Goal: Find specific page/section: Find specific page/section

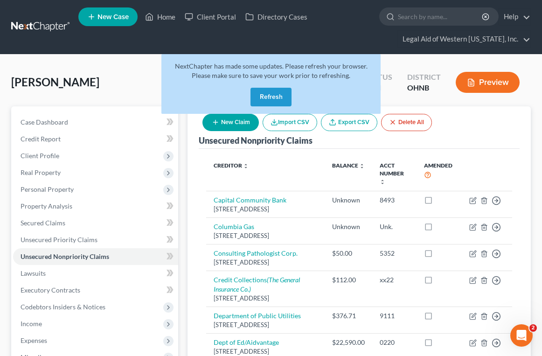
click at [271, 93] on button "Refresh" at bounding box center [270, 97] width 41 height 19
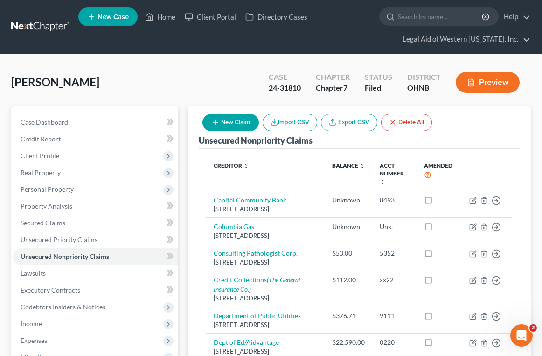
click at [160, 15] on link "Home" at bounding box center [160, 16] width 40 height 17
